Goal: Task Accomplishment & Management: Manage account settings

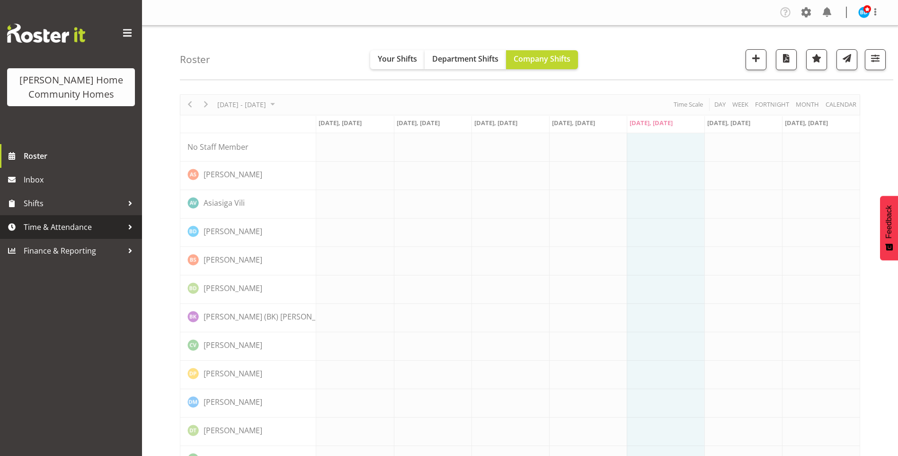
click at [37, 225] on span "Time & Attendance" at bounding box center [73, 227] width 99 height 14
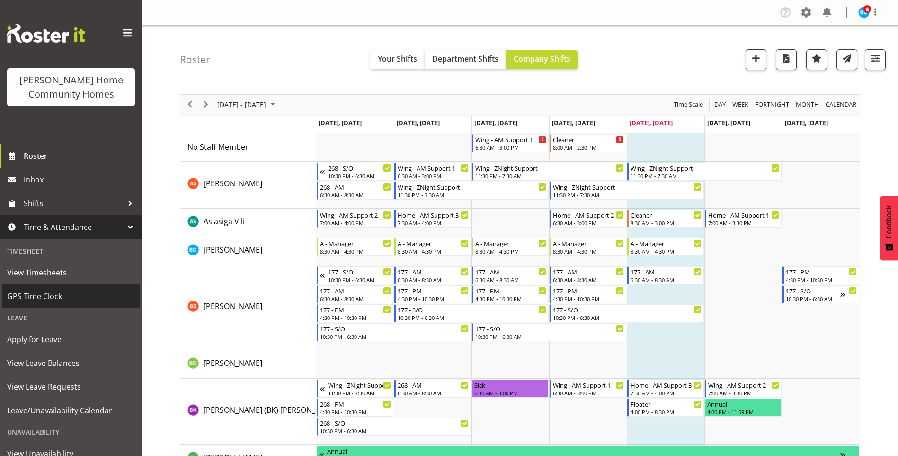
click at [34, 297] on span "GPS Time Clock" at bounding box center [71, 296] width 128 height 14
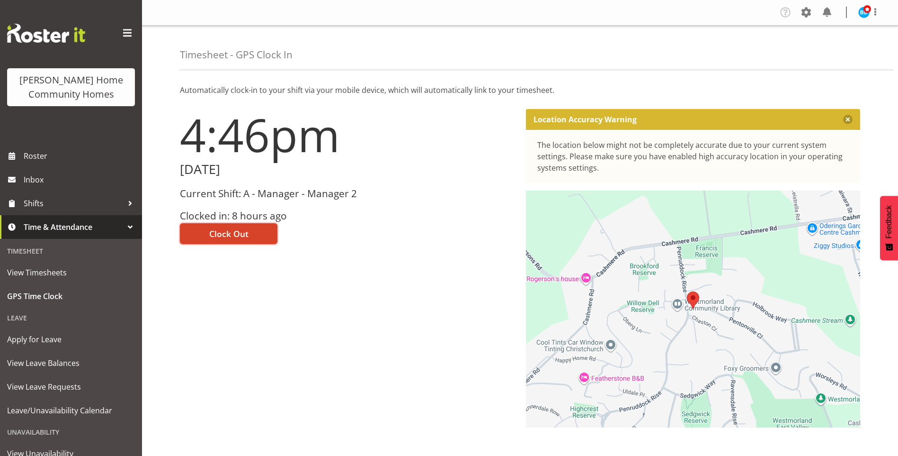
click at [233, 233] on span "Clock Out" at bounding box center [228, 233] width 39 height 12
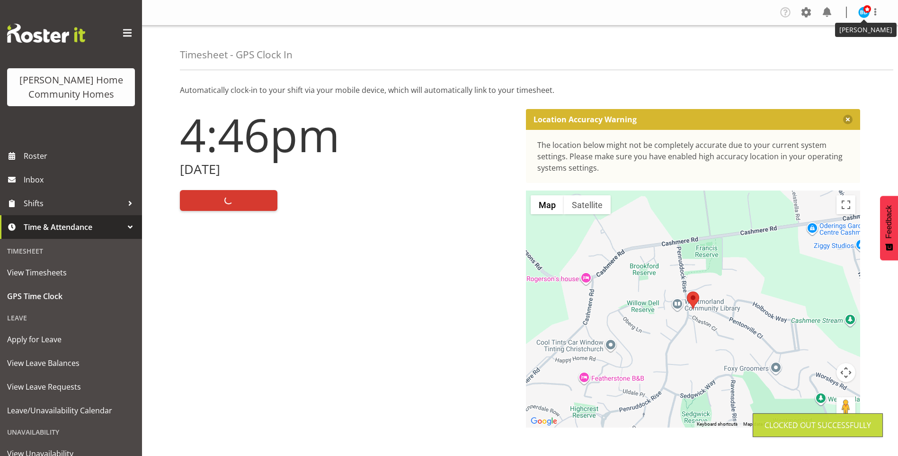
click at [866, 12] on span at bounding box center [868, 9] width 8 height 8
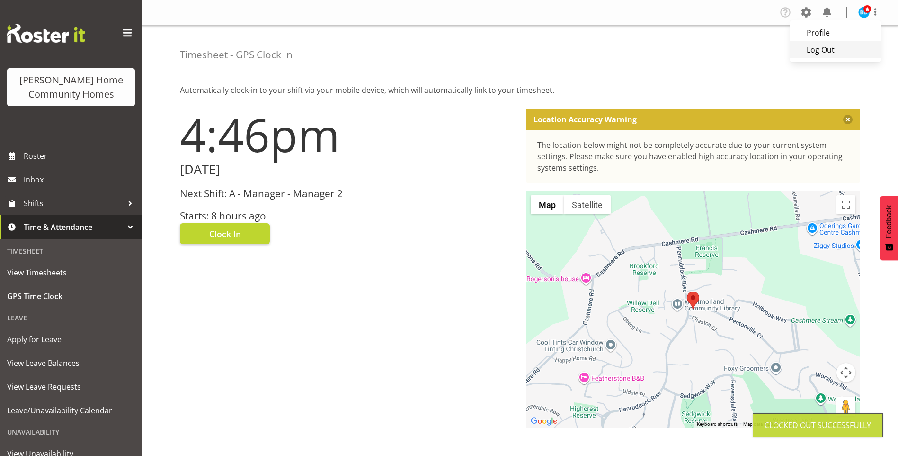
click at [829, 45] on link "Log Out" at bounding box center [835, 49] width 91 height 17
